Goal: Task Accomplishment & Management: Complete application form

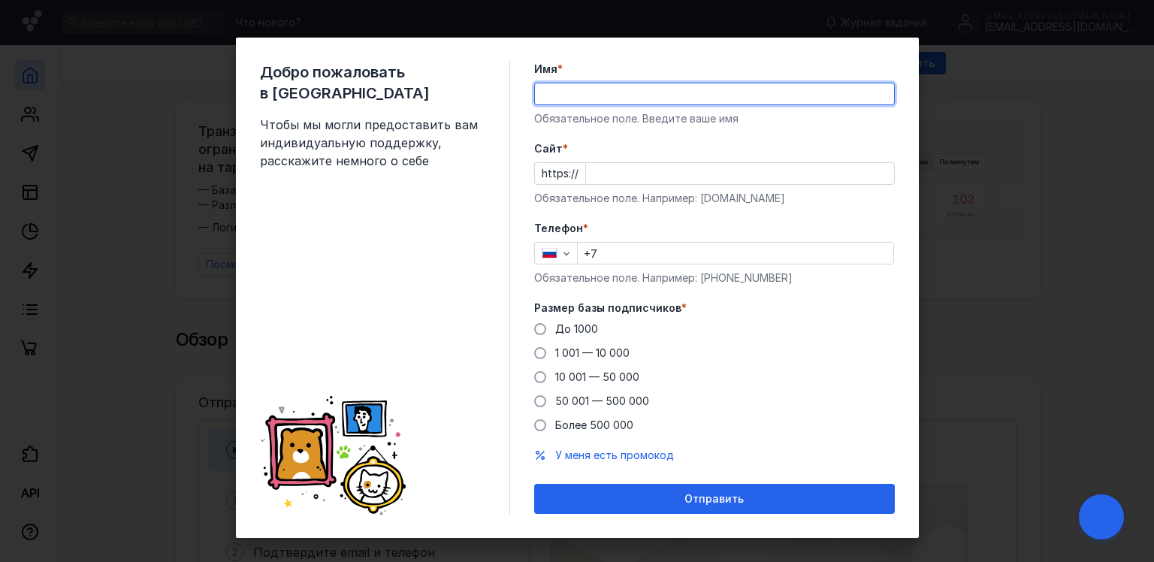
type input "[PERSON_NAME]"
type input "[PHONE_NUMBER]"
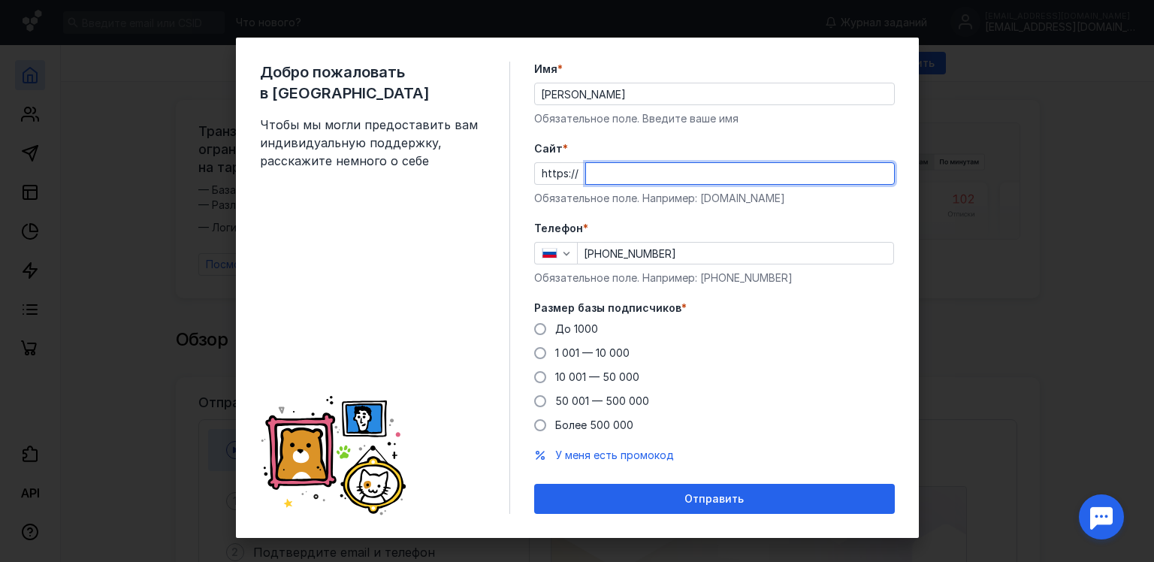
click at [638, 178] on input "Cайт *" at bounding box center [740, 173] width 308 height 21
type input "[DOMAIN_NAME]"
click at [543, 327] on label "До 1000" at bounding box center [566, 328] width 64 height 15
click at [0, 0] on input "До 1000" at bounding box center [0, 0] width 0 height 0
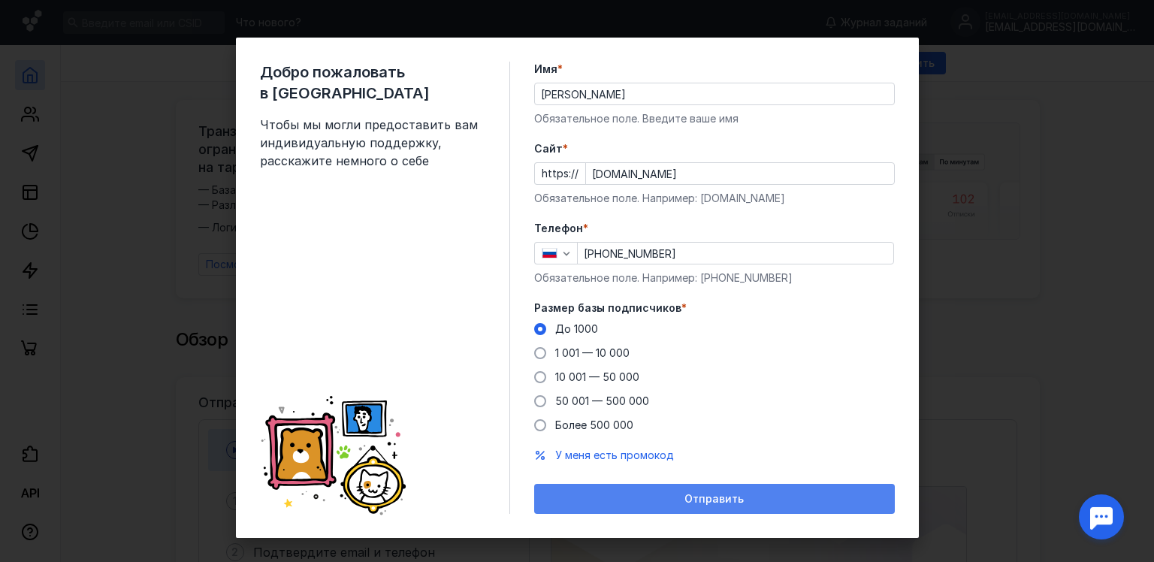
click at [573, 501] on div "Отправить" at bounding box center [714, 499] width 345 height 13
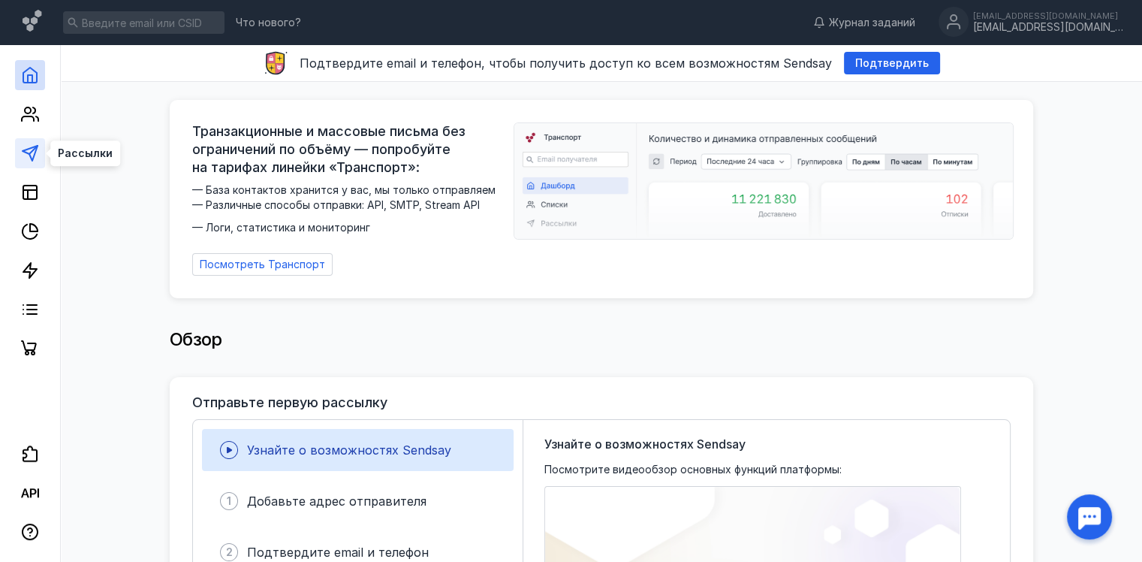
click at [24, 153] on icon at bounding box center [30, 153] width 18 height 18
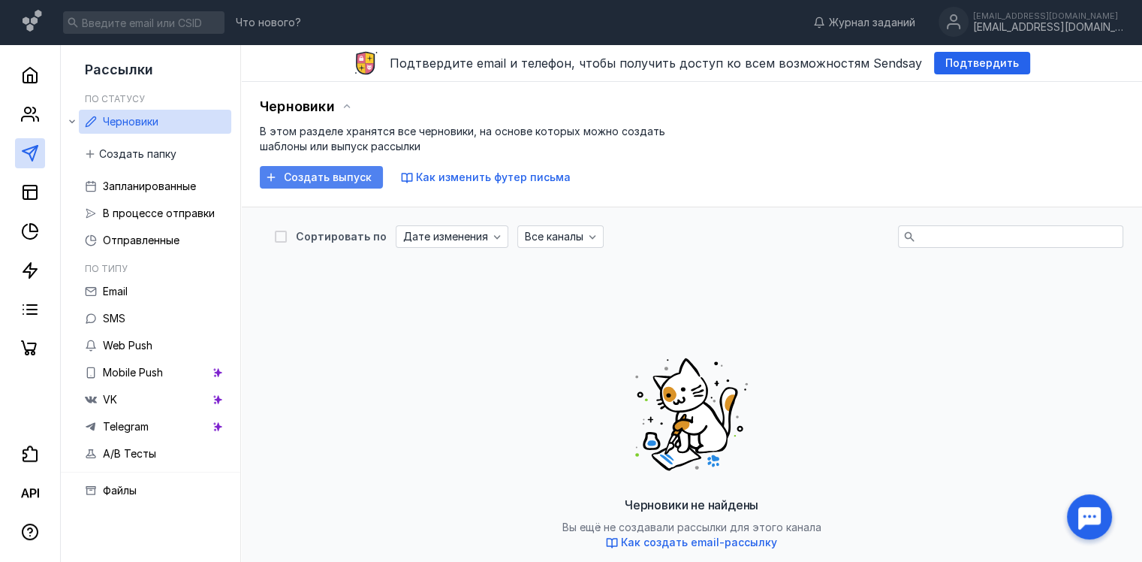
click at [285, 173] on span "Создать выпуск" at bounding box center [328, 177] width 88 height 13
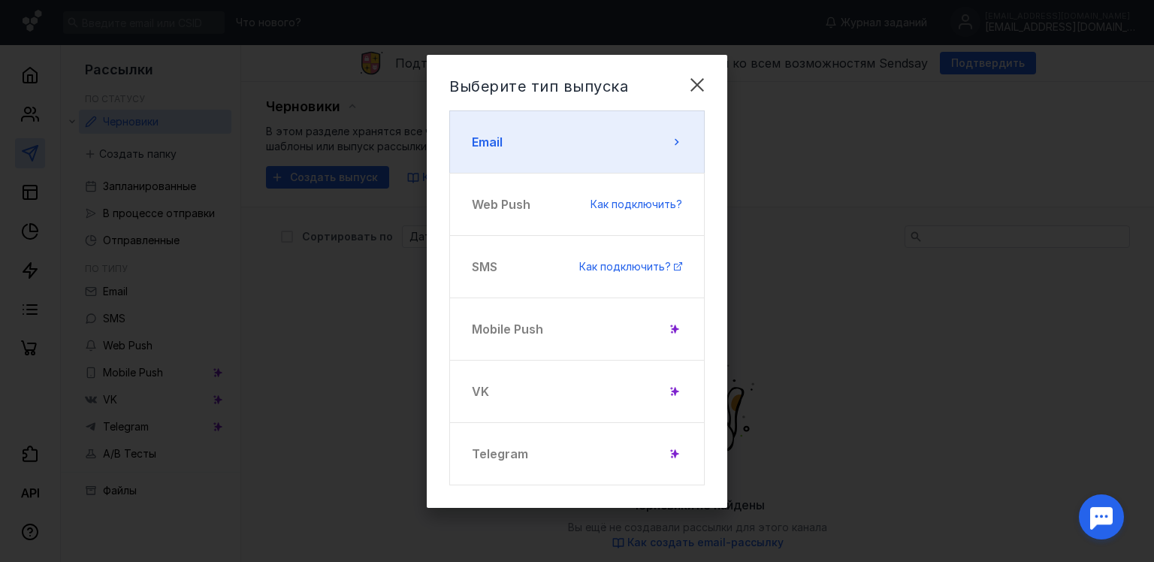
click at [572, 119] on button "Email" at bounding box center [576, 141] width 255 height 63
